Goal: Information Seeking & Learning: Check status

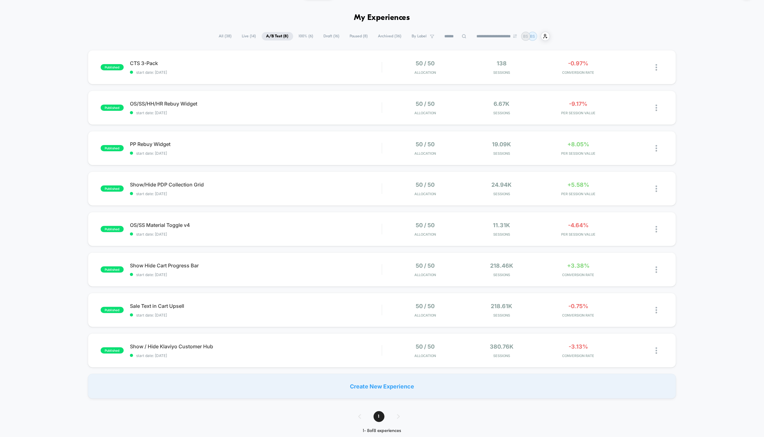
scroll to position [25, 0]
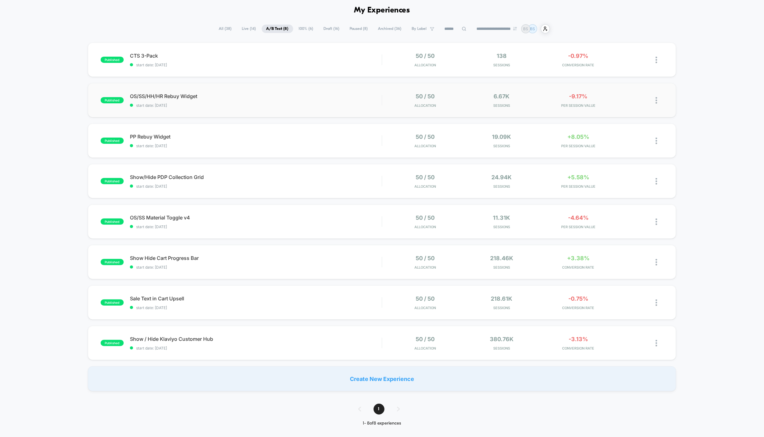
click at [285, 110] on div "published OS/SS/HH/HR Rebuy Widget start date: 8/28/2025 50 / 50 Allocation 6.6…" at bounding box center [382, 100] width 588 height 34
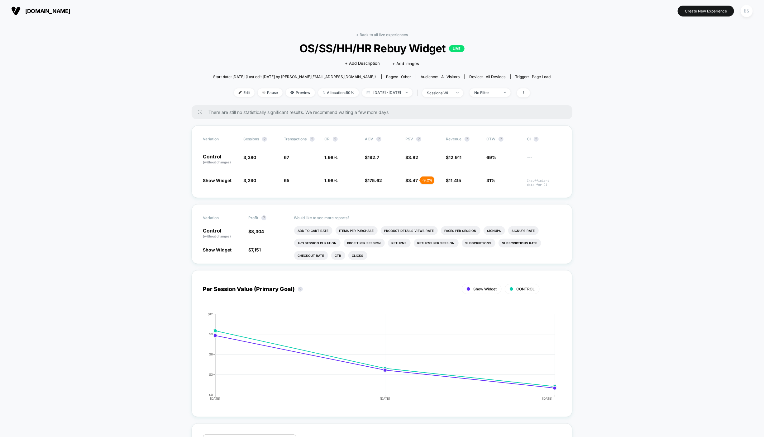
click at [374, 39] on div "< Back to all live experiences OS/SS/HH/HR Rebuy Widget LIVE Click to edit expe…" at bounding box center [382, 68] width 338 height 73
click at [374, 35] on link "< Back to all live experiences" at bounding box center [382, 34] width 52 height 5
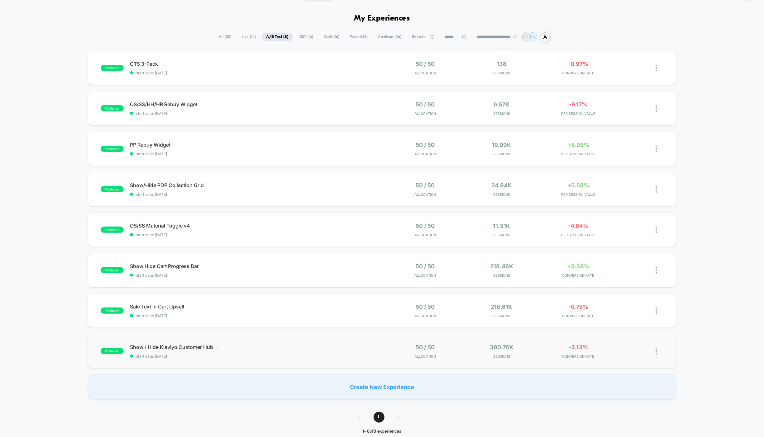
scroll to position [17, 0]
click at [353, 189] on div "Show/Hide PDP Collection Grid Click to edit experience details Click to edit ex…" at bounding box center [256, 190] width 252 height 15
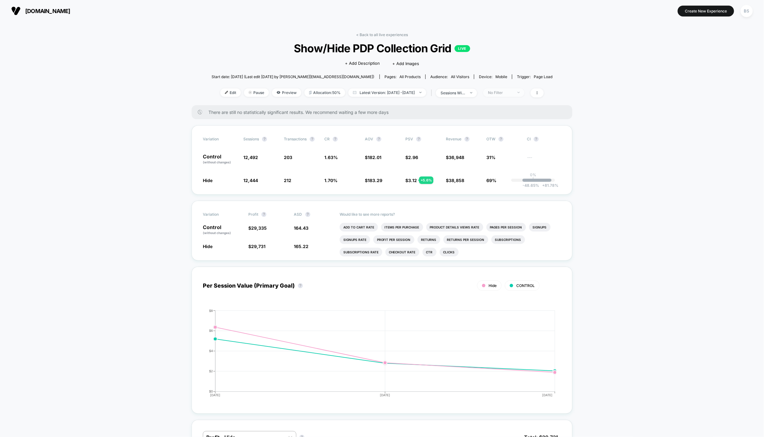
click at [507, 93] on div "No Filter" at bounding box center [500, 92] width 25 height 5
click at [510, 153] on span "New Visitors" at bounding box center [509, 152] width 26 height 5
click at [510, 196] on div "Mobile Visitors ? Desktop Visitors ? Returning Visitors ? New Visitors ? No Fil…" at bounding box center [515, 150] width 76 height 95
click at [511, 177] on div "Mobile Visitors ? Desktop Visitors ? Returning Visitors ? New Visitors ? No Fil…" at bounding box center [515, 150] width 76 height 95
click at [511, 187] on button "Save" at bounding box center [514, 183] width 57 height 10
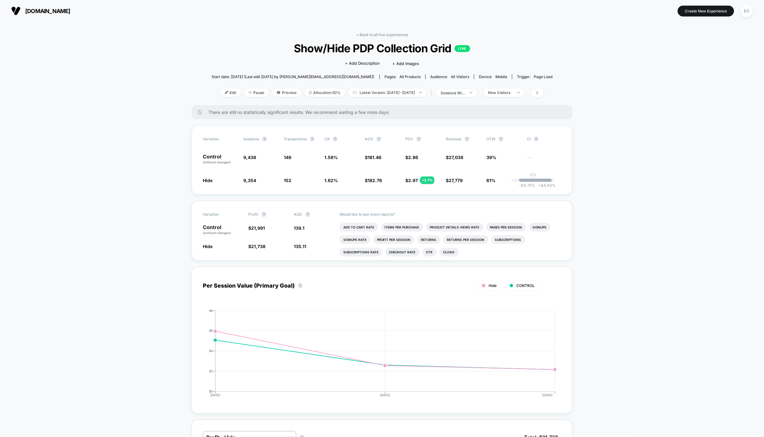
click at [510, 85] on div "< Back to all live experiences Show/Hide PDP Collection Grid LIVE Click to edit…" at bounding box center [381, 68] width 341 height 73
click at [512, 92] on div "New Visitors" at bounding box center [500, 92] width 25 height 5
click at [513, 140] on span "Returning Visitors" at bounding box center [514, 140] width 36 height 5
click at [513, 189] on div "Mobile Visitors ? Desktop Visitors ? Returning Visitors ? New Visitors ? No Fil…" at bounding box center [515, 150] width 76 height 95
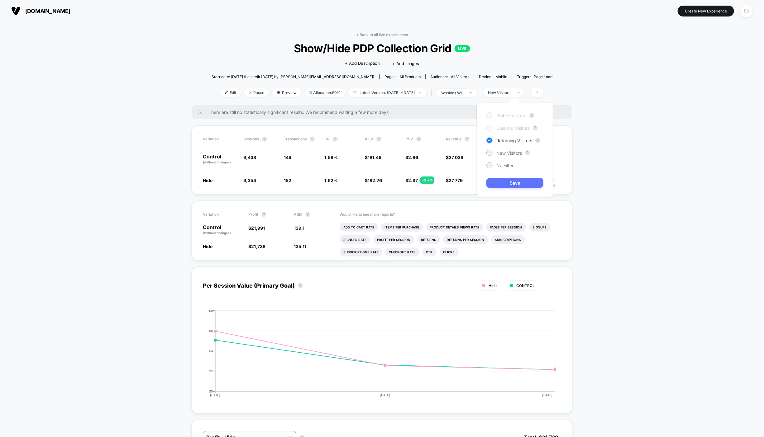
click at [513, 179] on button "Save" at bounding box center [514, 183] width 57 height 10
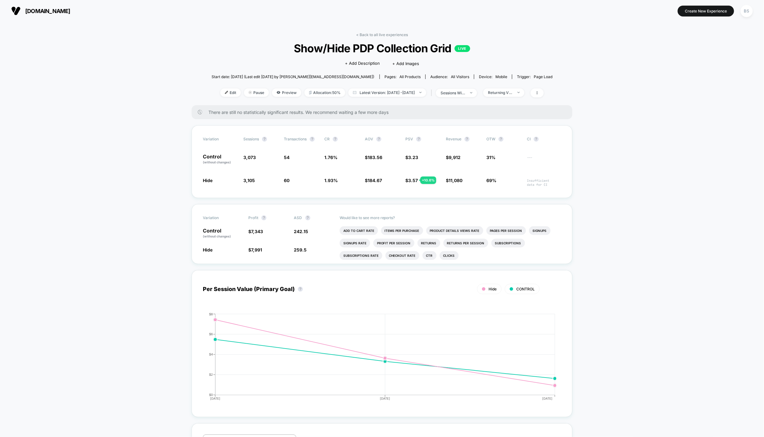
click at [374, 41] on div "< Back to all live experiences Show/Hide PDP Collection Grid LIVE Click to edit…" at bounding box center [381, 68] width 341 height 73
click at [374, 33] on link "< Back to all live experiences" at bounding box center [382, 34] width 52 height 5
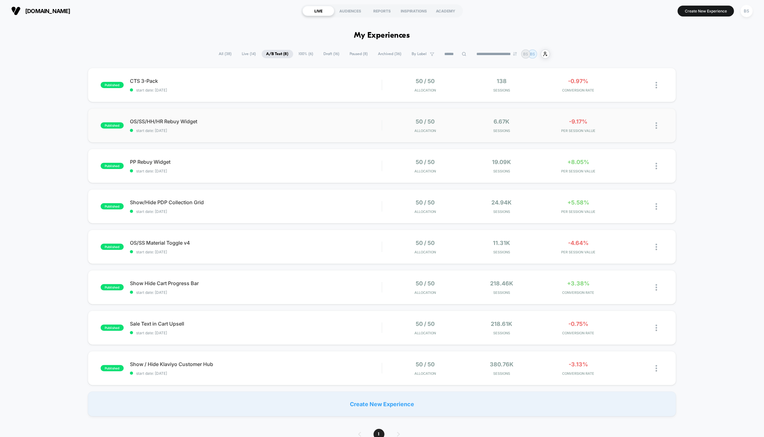
scroll to position [31, 0]
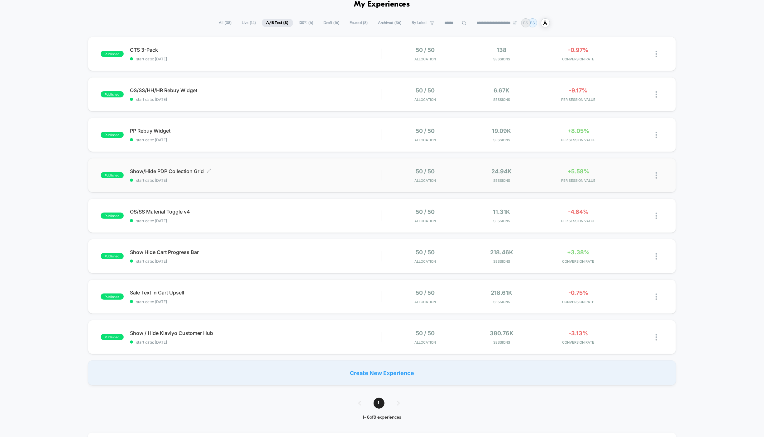
drag, startPoint x: 352, startPoint y: 136, endPoint x: 345, endPoint y: 182, distance: 46.4
click at [345, 182] on div "published CTS 3-Pack start date: 8/29/2025 50 / 50 Allocation 138 Sessions -0.9…" at bounding box center [382, 211] width 764 height 349
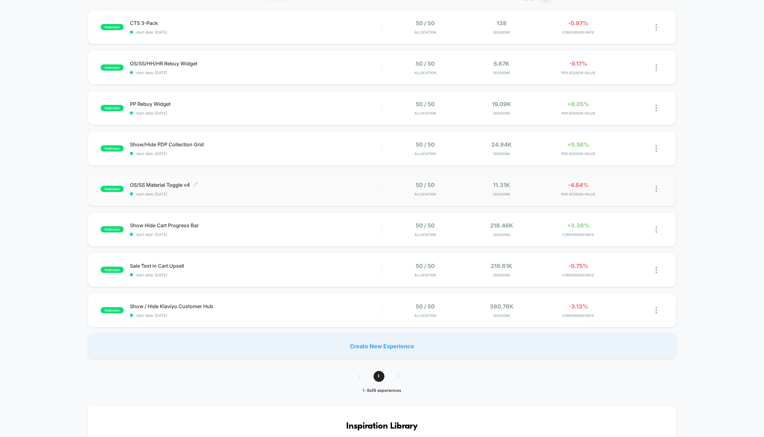
scroll to position [59, 0]
click at [339, 233] on span "start date: 8/17/2025" at bounding box center [256, 233] width 252 height 5
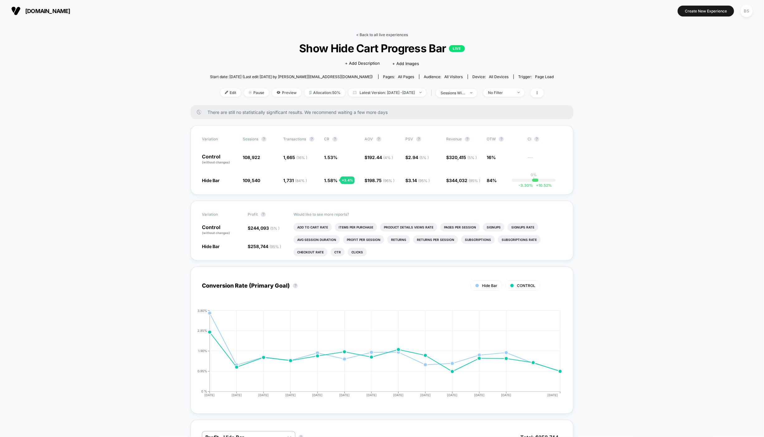
click at [372, 34] on link "< Back to all live experiences" at bounding box center [382, 34] width 52 height 5
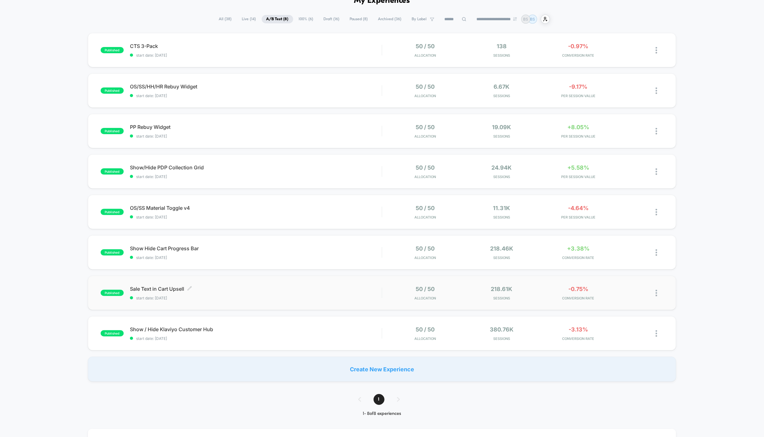
scroll to position [37, 0]
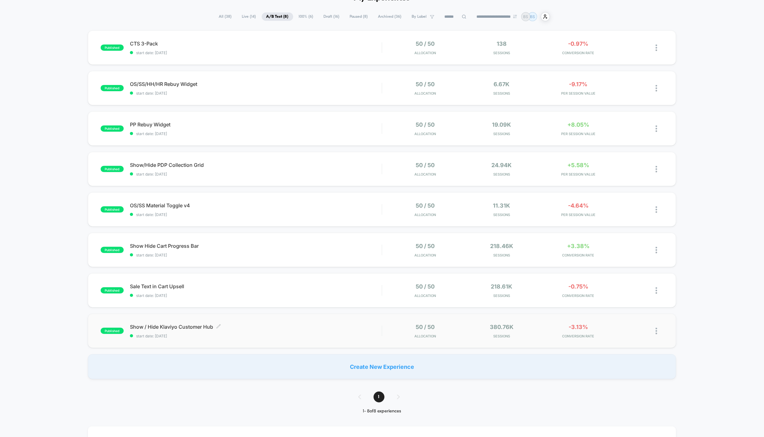
click at [340, 334] on span "start date: 8/5/2025" at bounding box center [256, 336] width 252 height 5
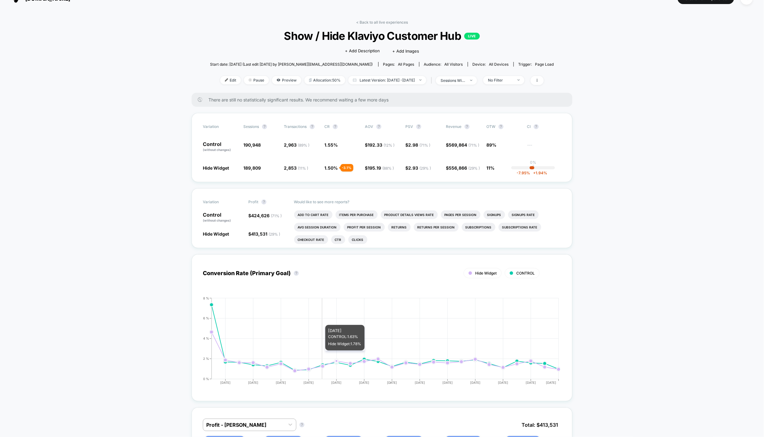
scroll to position [13, 0]
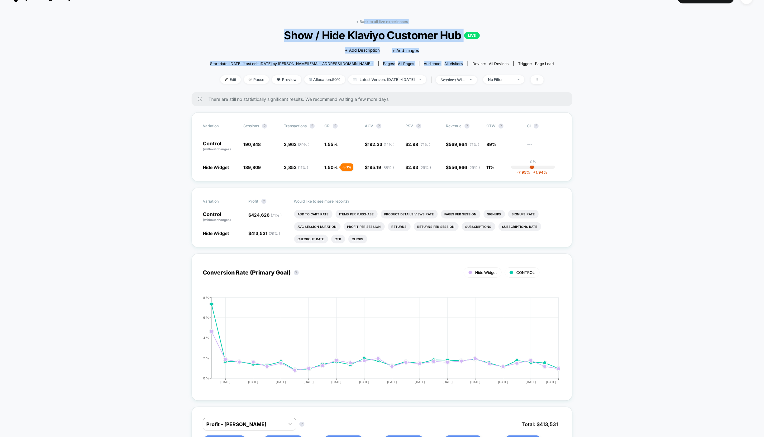
drag, startPoint x: 364, startPoint y: 22, endPoint x: 415, endPoint y: 71, distance: 70.3
click at [415, 71] on div "< Back to all live experiences Show / Hide Klaviyo Customer Hub LIVE Click to e…" at bounding box center [382, 55] width 344 height 73
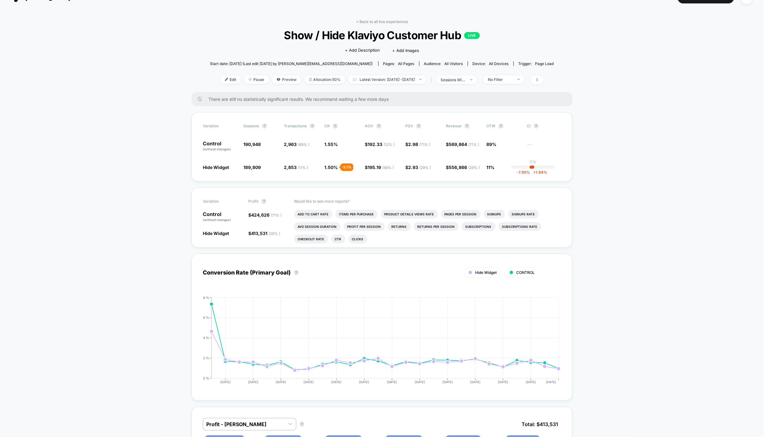
click at [503, 89] on div "< Back to all live experiences Show / Hide Klaviyo Customer Hub LIVE Click to e…" at bounding box center [382, 55] width 344 height 73
click at [516, 75] on span "No Filter" at bounding box center [503, 79] width 41 height 8
click at [550, 52] on div "< Back to all live experiences Show / Hide Klaviyo Customer Hub LIVE Click to e…" at bounding box center [382, 55] width 344 height 73
click at [362, 20] on link "< Back to all live experiences" at bounding box center [382, 21] width 52 height 5
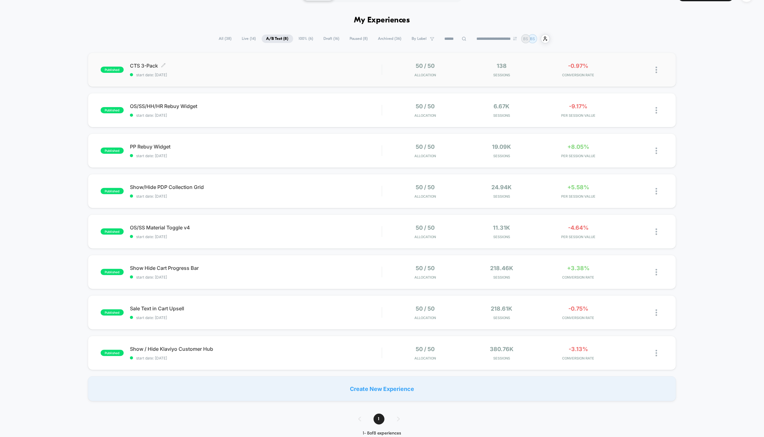
scroll to position [14, 0]
click at [370, 154] on div "PP Rebuy Widget Click to edit experience details Click to edit experience detai…" at bounding box center [256, 152] width 252 height 15
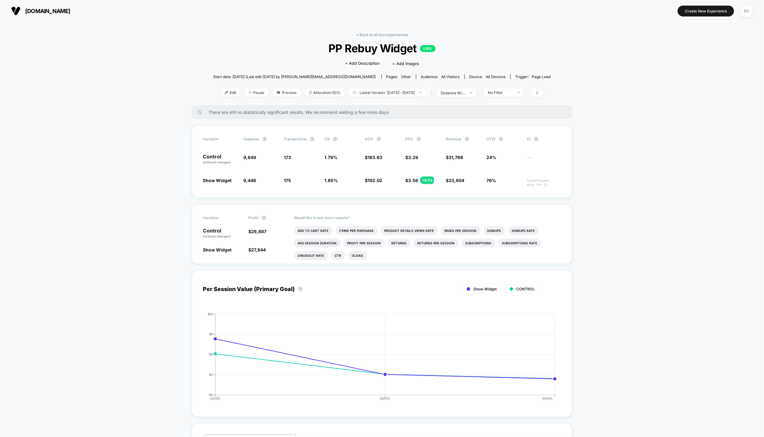
click at [543, 90] on div at bounding box center [535, 92] width 16 height 9
click at [543, 91] on span at bounding box center [536, 92] width 13 height 9
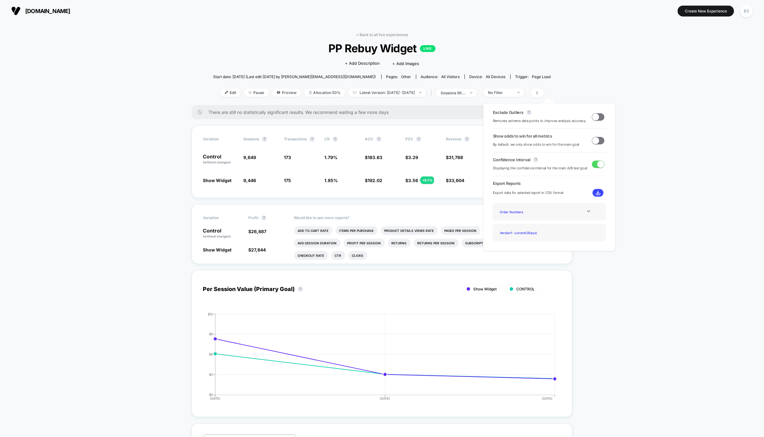
click at [599, 140] on span at bounding box center [598, 140] width 12 height 7
